Goal: Entertainment & Leisure: Consume media (video, audio)

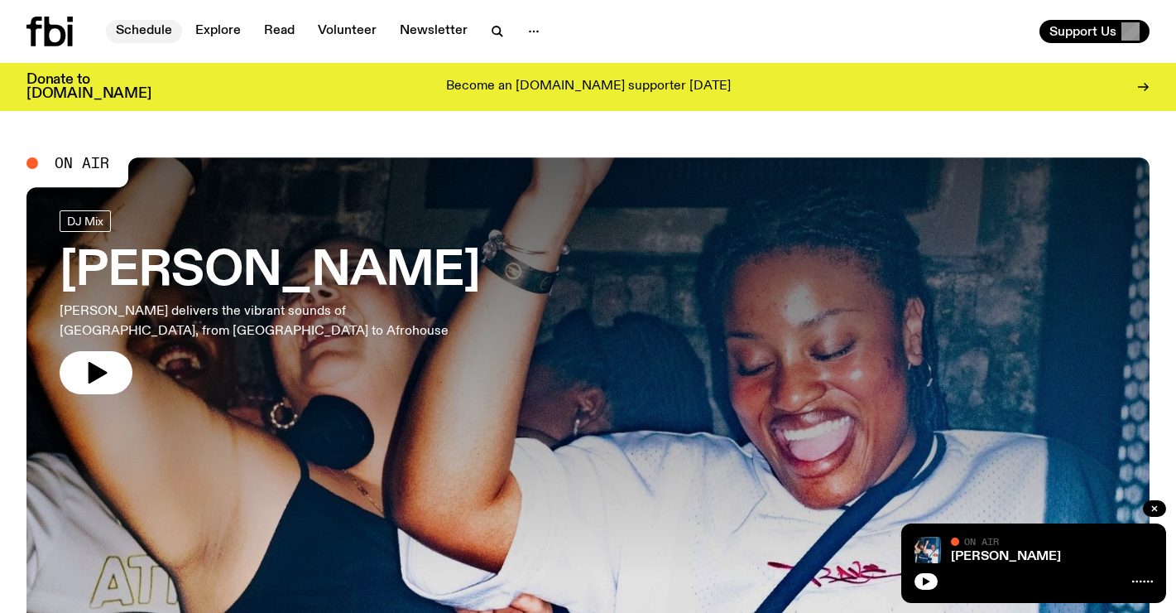
click at [141, 26] on link "Schedule" at bounding box center [144, 31] width 76 height 23
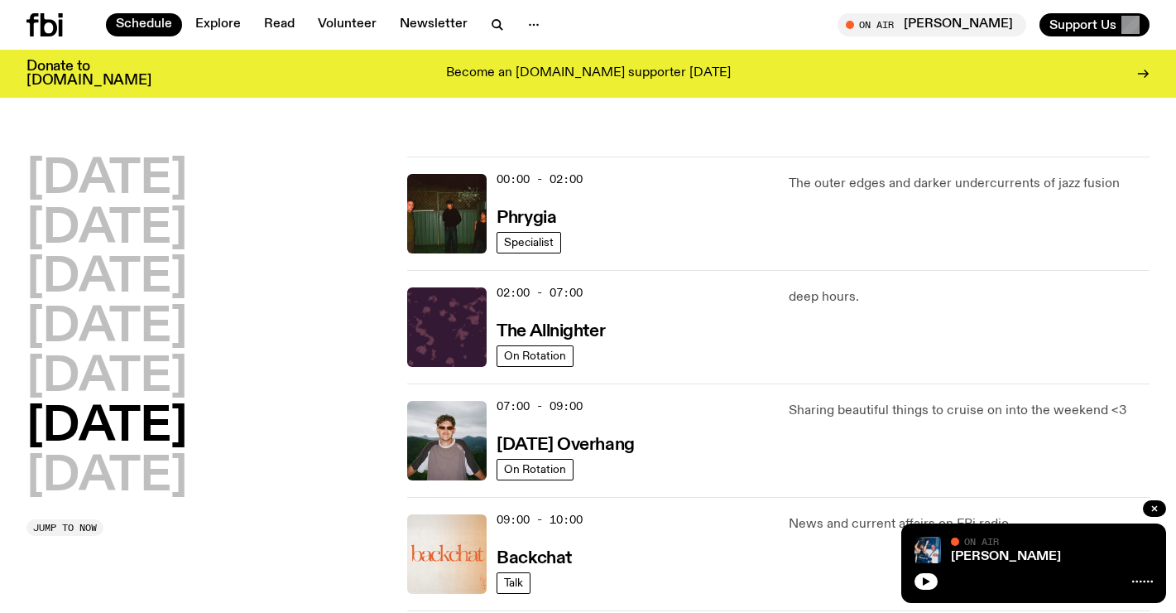
scroll to position [7, 0]
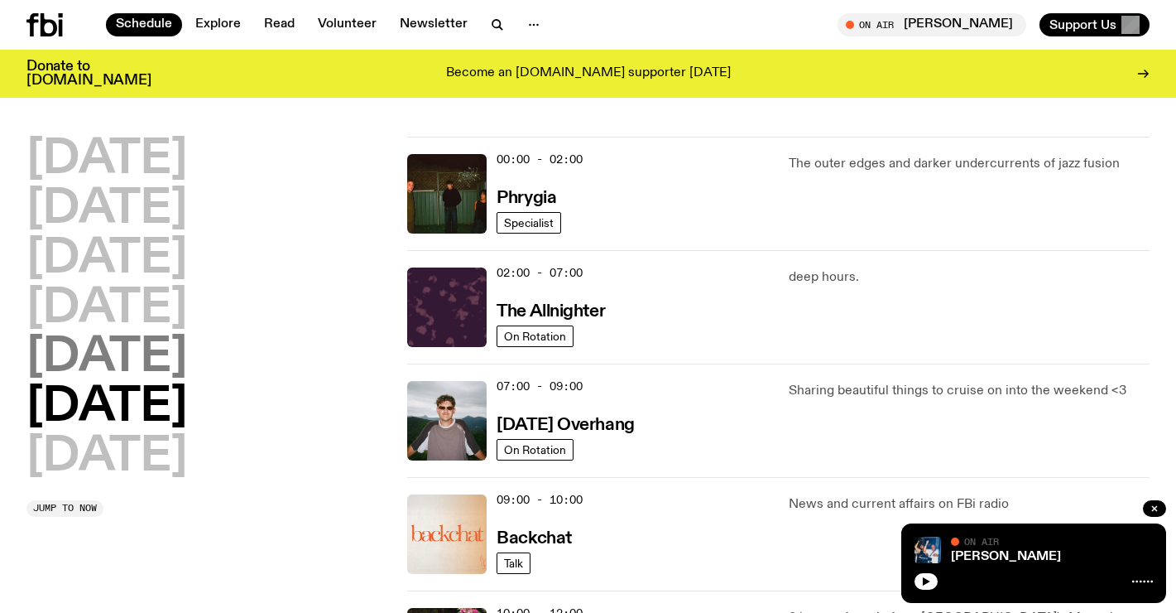
click at [117, 360] on h2 "[DATE]" at bounding box center [106, 357] width 161 height 46
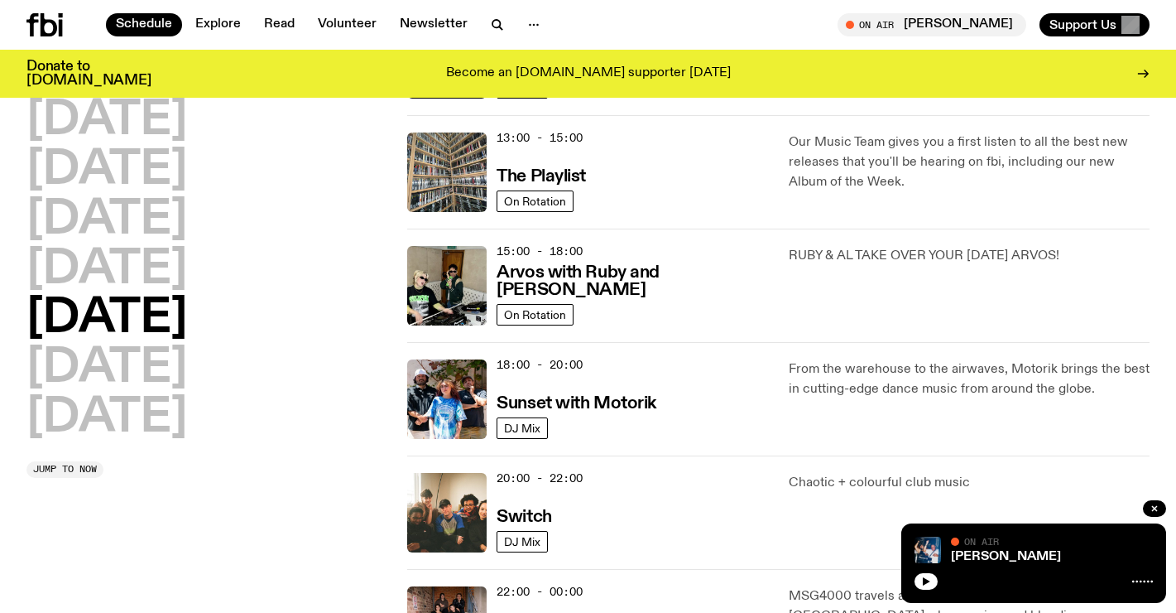
scroll to position [525, 0]
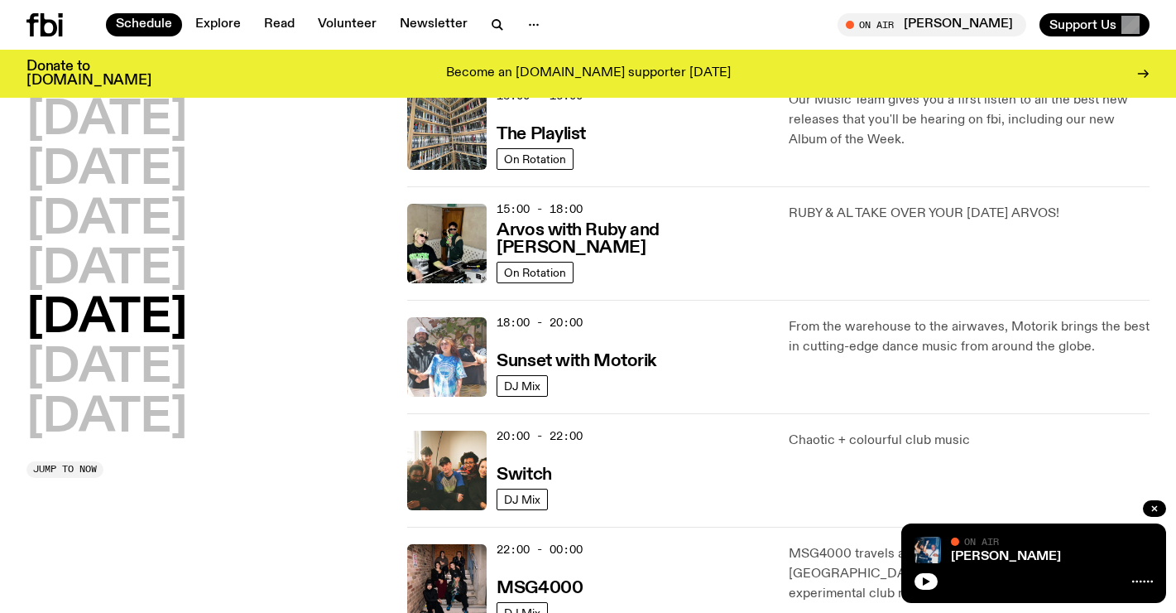
click at [435, 358] on img at bounding box center [446, 356] width 79 height 79
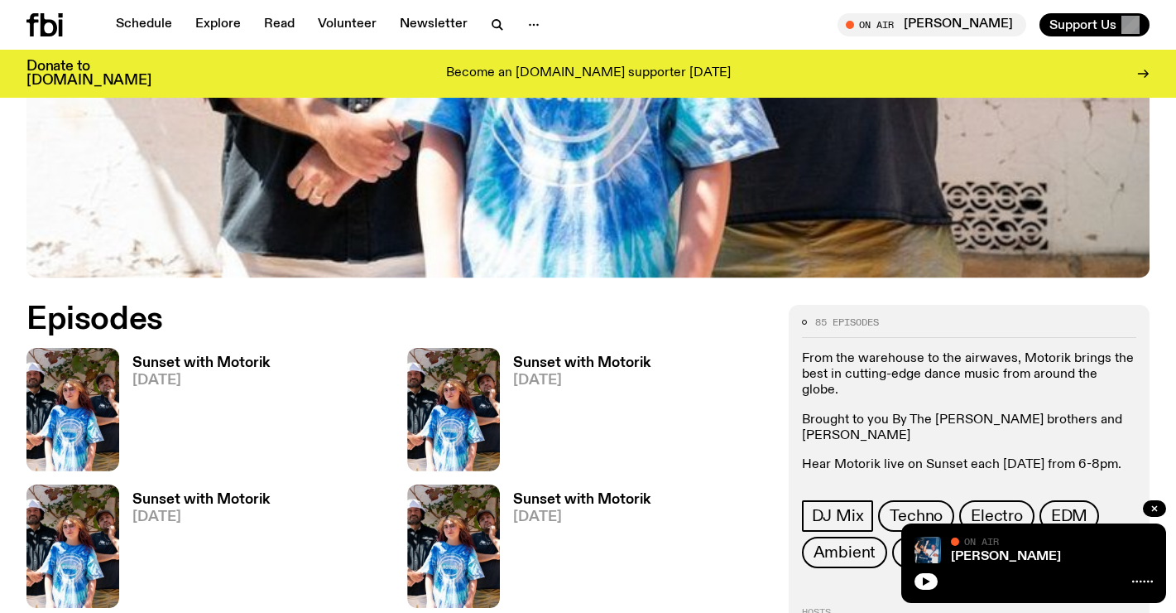
scroll to position [609, 0]
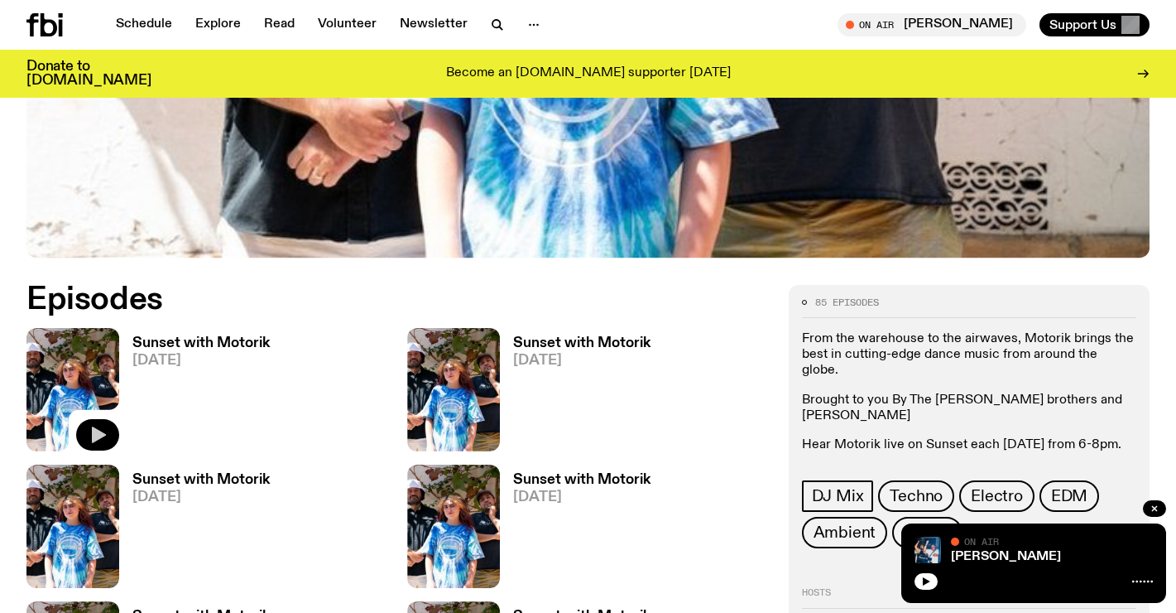
click at [99, 435] on icon "button" at bounding box center [99, 434] width 14 height 17
